Goal: Transaction & Acquisition: Purchase product/service

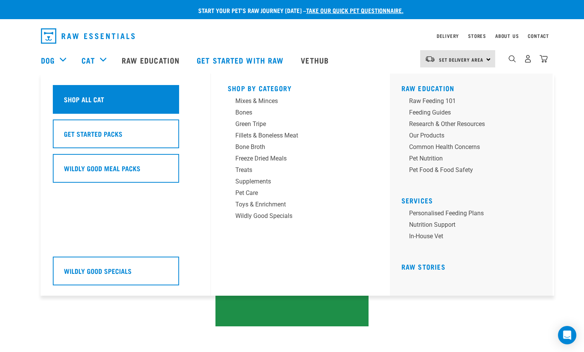
click at [99, 99] on h5 "Shop All Cat" at bounding box center [84, 99] width 40 height 10
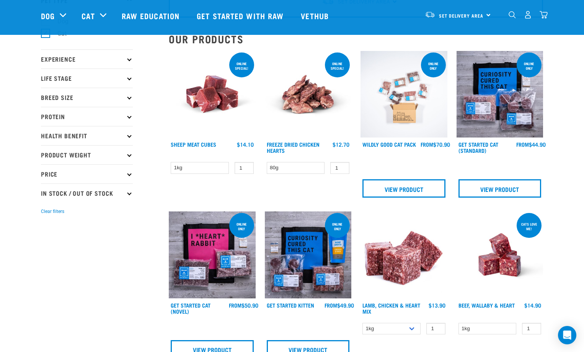
scroll to position [77, 0]
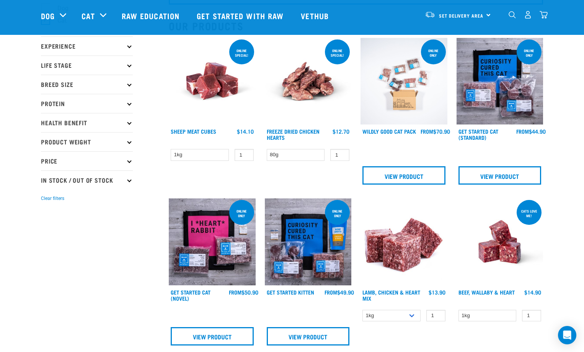
click at [128, 104] on icon at bounding box center [129, 103] width 4 height 4
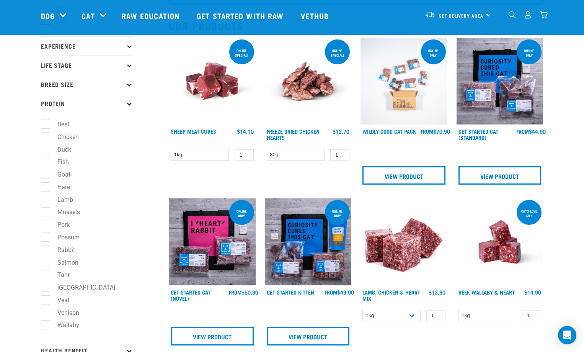
click at [46, 238] on label "Possum" at bounding box center [63, 237] width 37 height 10
click at [46, 238] on input "Possum" at bounding box center [43, 235] width 5 height 5
checkbox input "true"
click at [47, 248] on label "Rabbit" at bounding box center [61, 250] width 33 height 10
click at [46, 248] on input "Rabbit" at bounding box center [43, 248] width 5 height 5
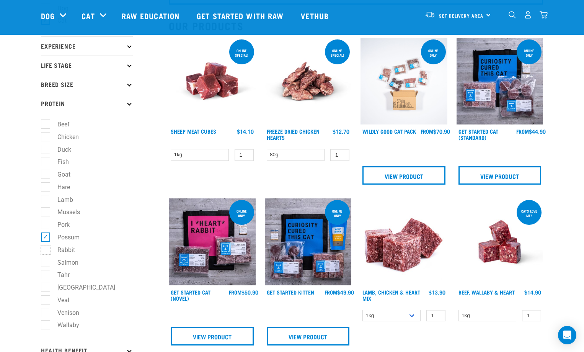
checkbox input "true"
click at [47, 185] on label "Hare" at bounding box center [59, 187] width 28 height 10
click at [46, 185] on input "Hare" at bounding box center [43, 185] width 5 height 5
checkbox input "true"
click at [46, 173] on label "Goat" at bounding box center [59, 174] width 28 height 10
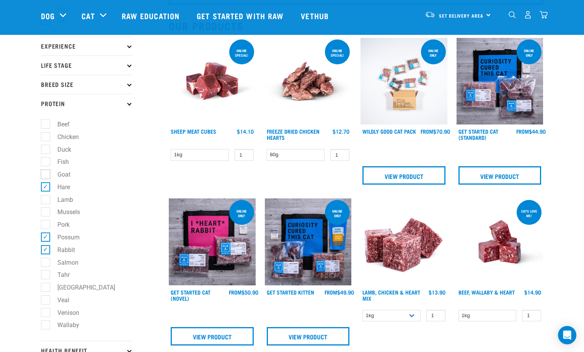
click at [46, 173] on input "Goat" at bounding box center [43, 173] width 5 height 5
checkbox input "true"
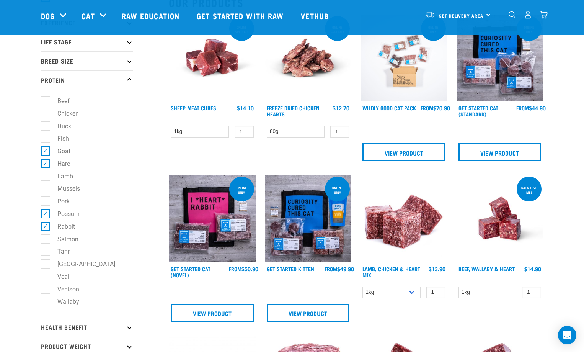
scroll to position [115, 0]
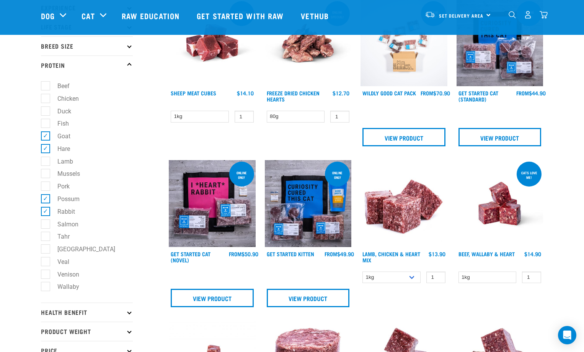
click at [45, 287] on label "Wallaby" at bounding box center [63, 287] width 37 height 10
click at [44, 287] on input "Wallaby" at bounding box center [43, 285] width 5 height 5
checkbox input "true"
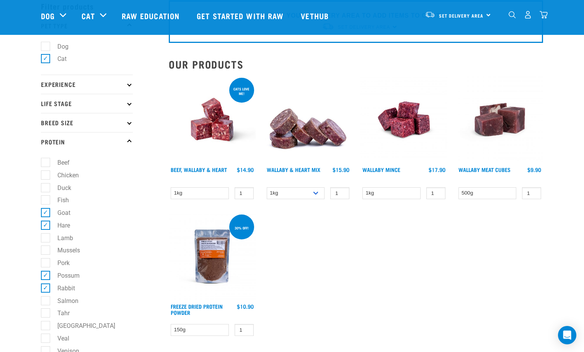
scroll to position [77, 0]
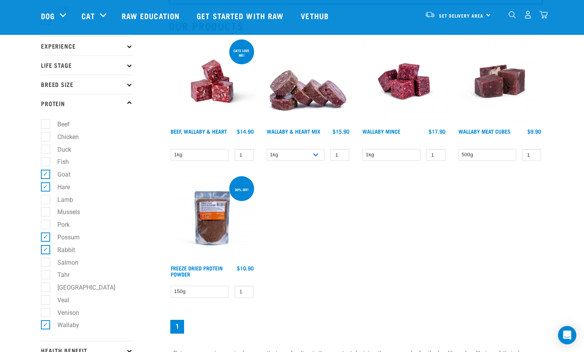
click at [297, 103] on img at bounding box center [308, 81] width 87 height 87
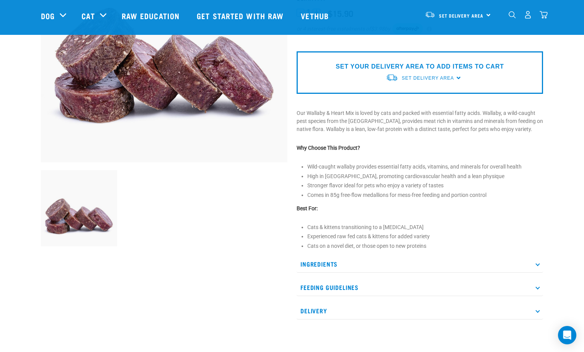
scroll to position [191, 0]
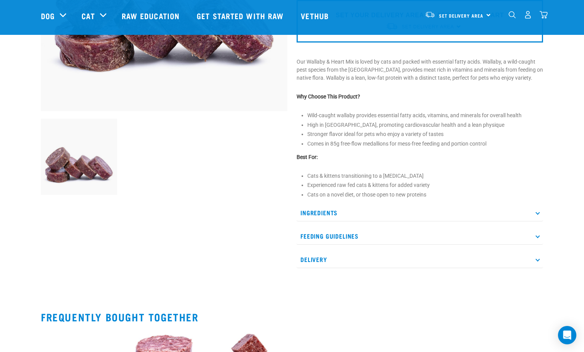
click at [321, 220] on p "Ingredients" at bounding box center [420, 212] width 246 height 17
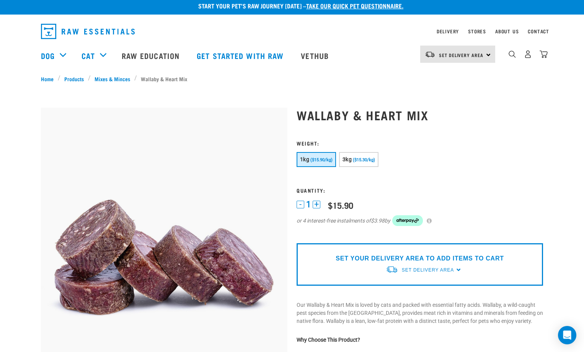
scroll to position [0, 0]
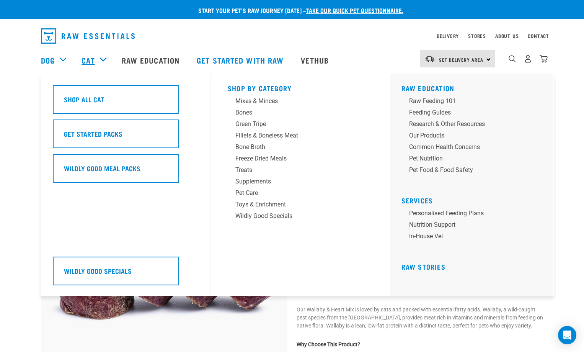
click at [86, 59] on link "Cat" at bounding box center [87, 59] width 13 height 11
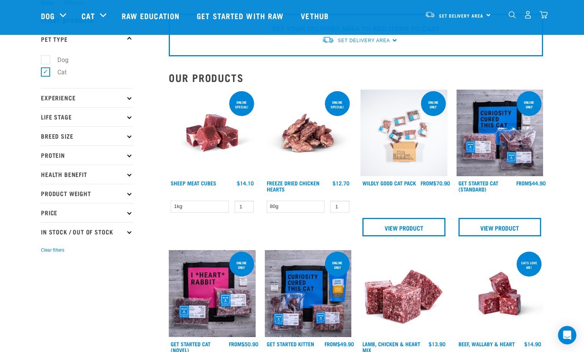
scroll to position [38, 0]
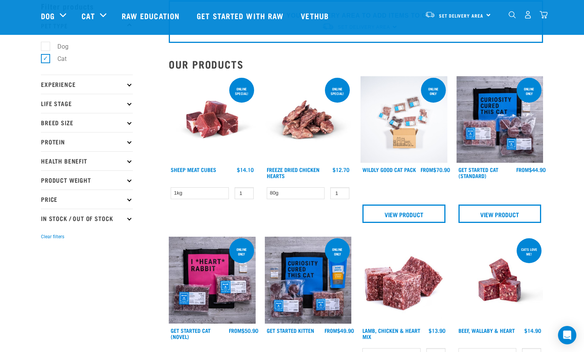
click at [124, 90] on p "Experience" at bounding box center [87, 84] width 92 height 19
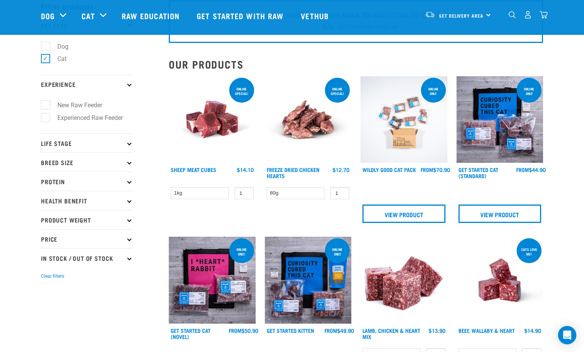
click at [124, 89] on p "Experience" at bounding box center [87, 84] width 92 height 19
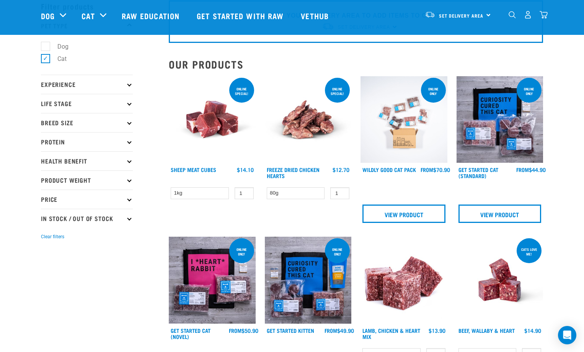
click at [127, 100] on p "Life Stage" at bounding box center [87, 103] width 92 height 19
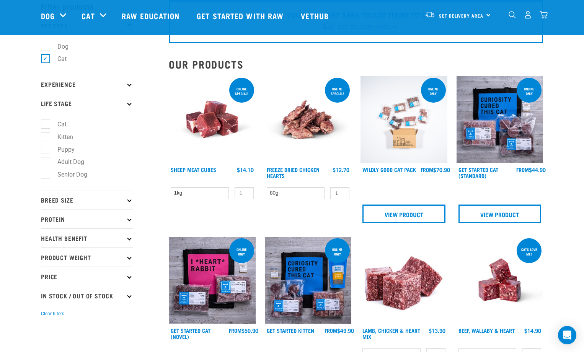
click at [127, 100] on p "Life Stage" at bounding box center [87, 103] width 92 height 19
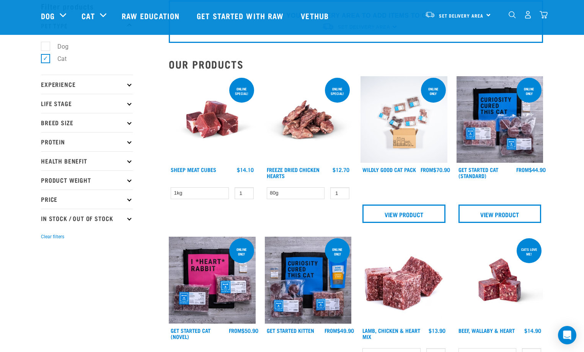
click at [123, 156] on p "Health Benefit" at bounding box center [87, 160] width 92 height 19
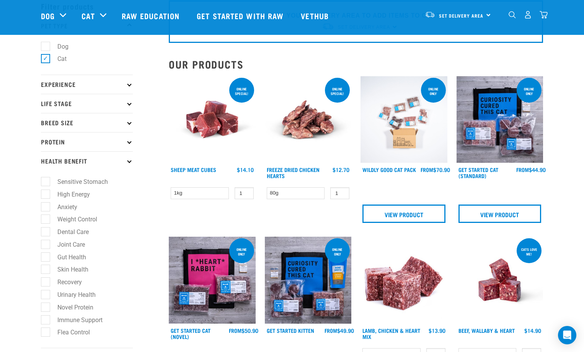
scroll to position [77, 0]
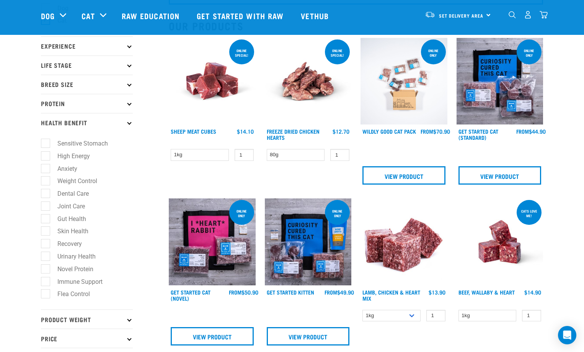
click at [47, 270] on label "Novel Protein" at bounding box center [70, 269] width 51 height 10
click at [46, 270] on input "Novel Protein" at bounding box center [43, 267] width 5 height 5
checkbox input "true"
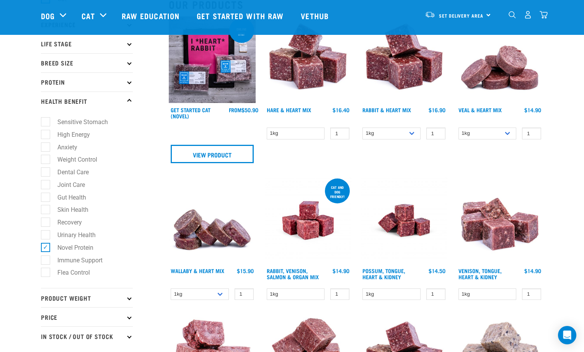
scroll to position [115, 0]
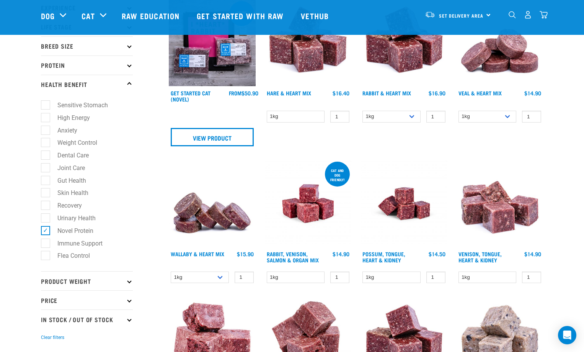
click at [306, 213] on img at bounding box center [308, 203] width 87 height 87
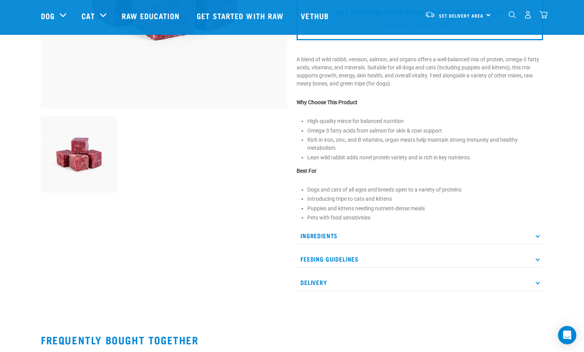
scroll to position [230, 0]
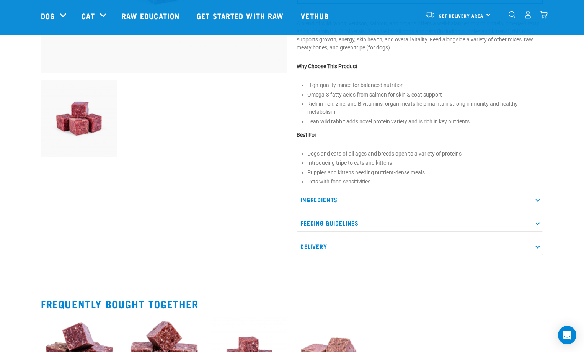
click at [324, 204] on p "Ingredients" at bounding box center [420, 199] width 246 height 17
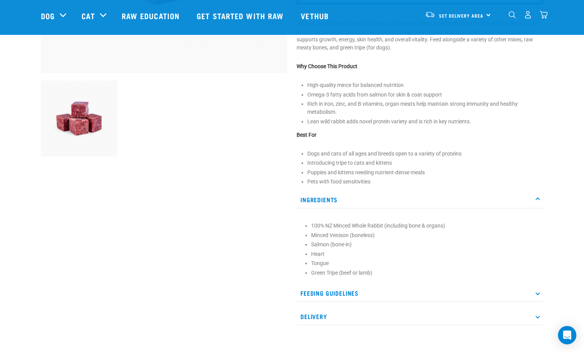
click at [325, 199] on p "Ingredients" at bounding box center [420, 199] width 246 height 17
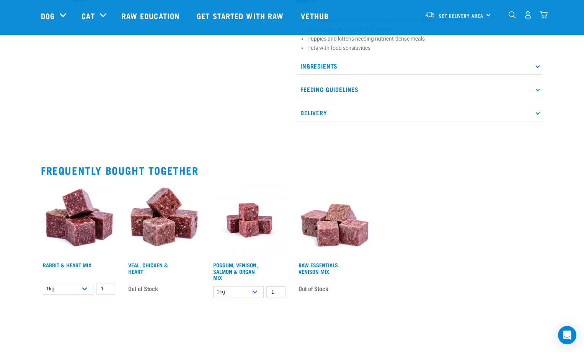
scroll to position [383, 0]
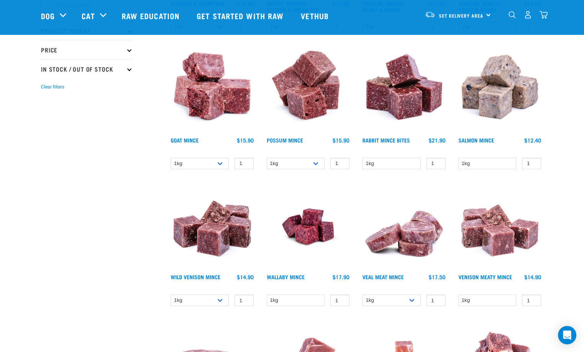
scroll to position [355, 0]
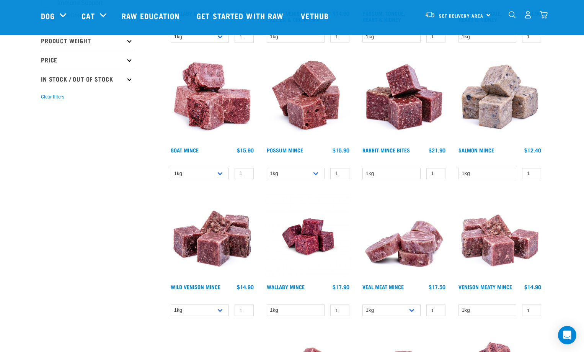
click at [302, 109] on img at bounding box center [308, 99] width 87 height 87
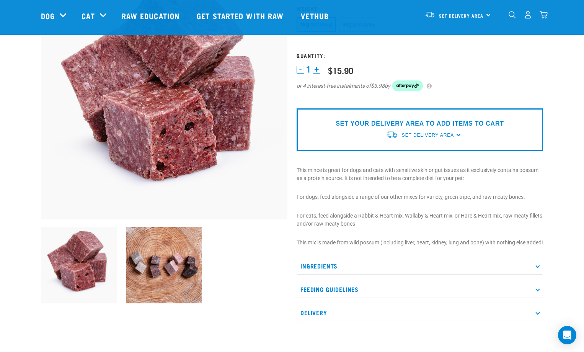
scroll to position [115, 0]
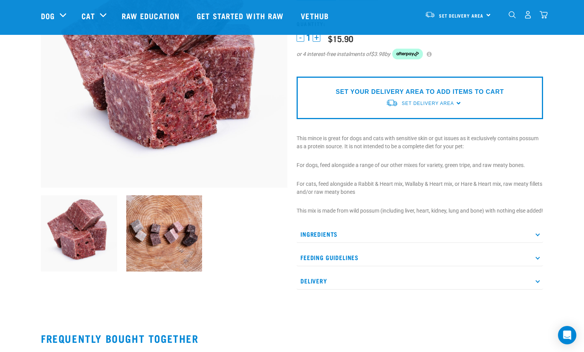
click at [313, 239] on p "Ingredients" at bounding box center [420, 233] width 246 height 17
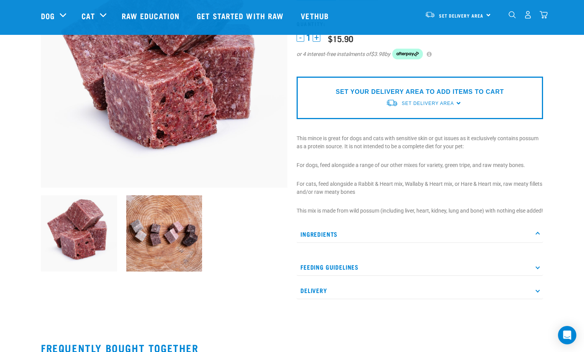
click at [314, 240] on p "Ingredients" at bounding box center [420, 233] width 246 height 17
